Goal: Navigation & Orientation: Find specific page/section

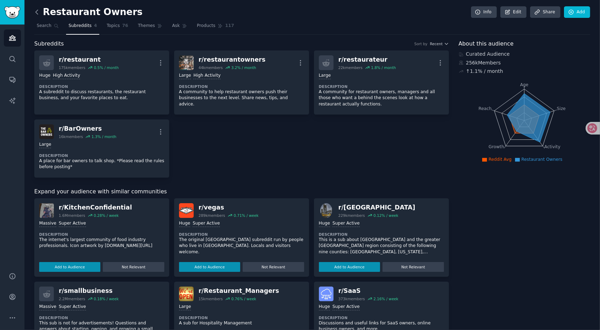
click at [39, 13] on icon at bounding box center [36, 11] width 7 height 7
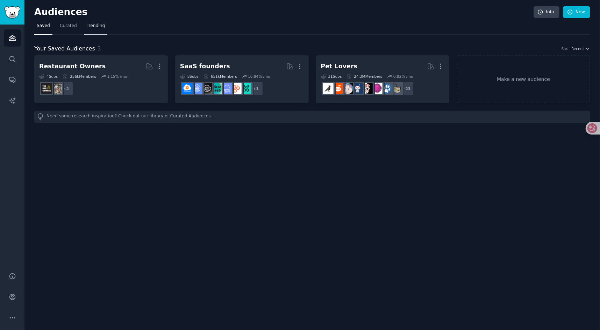
click at [92, 32] on link "Trending" at bounding box center [95, 27] width 23 height 14
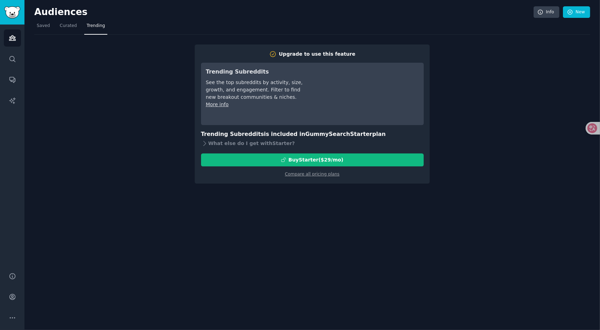
click at [191, 173] on div "Upgrade to use this feature Trending Subreddits See the top subreddits by activ…" at bounding box center [312, 109] width 556 height 149
click at [14, 56] on icon "Sidebar" at bounding box center [12, 58] width 7 height 7
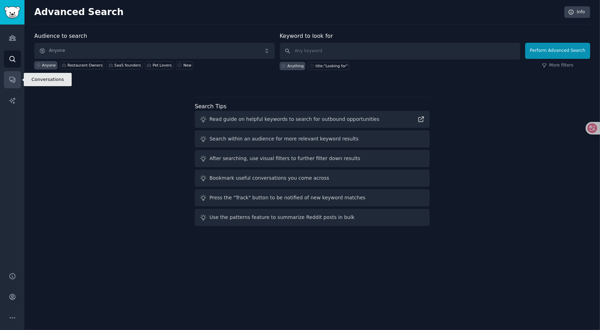
click at [18, 82] on link "Conversations" at bounding box center [12, 79] width 17 height 17
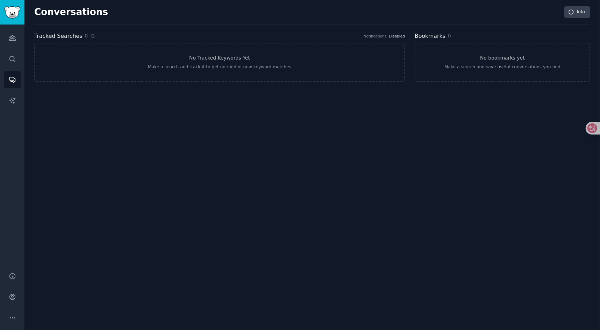
click at [19, 109] on div "Audiences Search Conversations AI Reports" at bounding box center [12, 143] width 24 height 239
click at [16, 98] on link "AI Reports" at bounding box center [12, 100] width 17 height 17
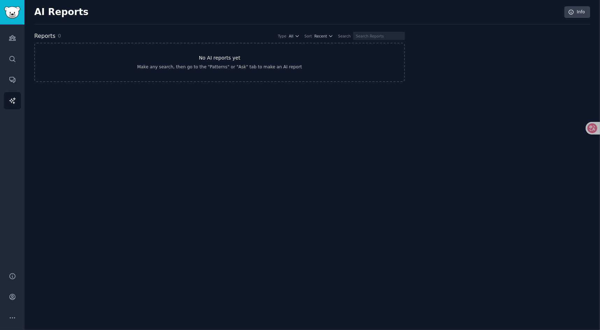
click at [250, 65] on div "Make any search, then go to the "Patterns" or "Ask" tab to make an AI report" at bounding box center [219, 67] width 165 height 6
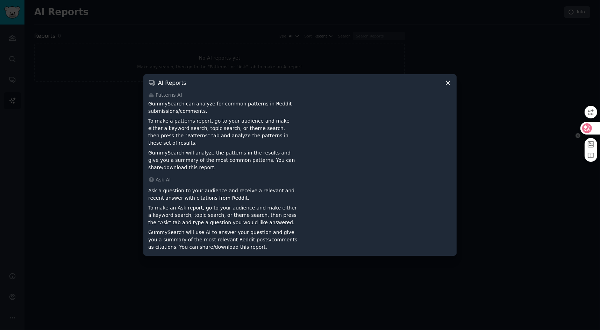
click at [584, 127] on icon at bounding box center [587, 128] width 7 height 7
